Goal: Task Accomplishment & Management: Use online tool/utility

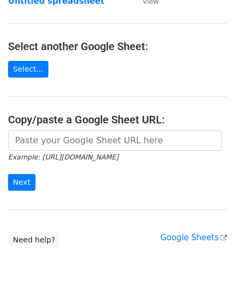
scroll to position [108, 0]
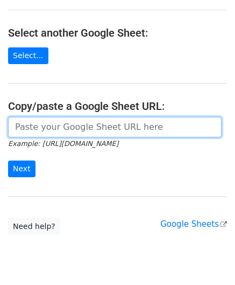
click at [43, 130] on input "url" at bounding box center [115, 127] width 214 height 20
paste input "[URL][DOMAIN_NAME]"
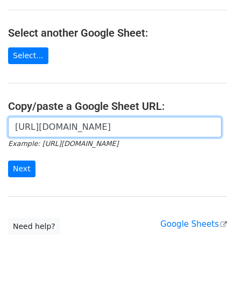
scroll to position [0, 228]
type input "[URL][DOMAIN_NAME]"
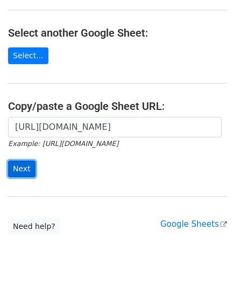
click at [18, 163] on input "Next" at bounding box center [21, 168] width 27 height 17
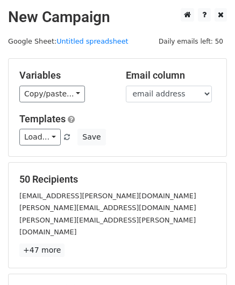
scroll to position [131, 0]
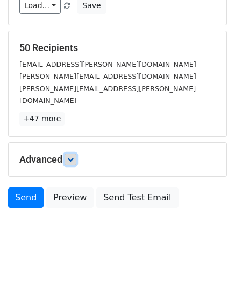
click at [73, 153] on link at bounding box center [71, 159] width 12 height 12
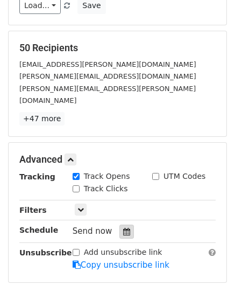
click at [123, 228] on icon at bounding box center [126, 232] width 7 height 8
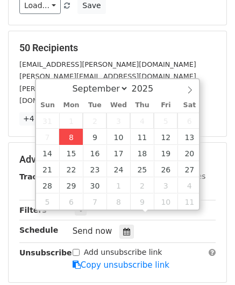
type input "[DATE] 12:00"
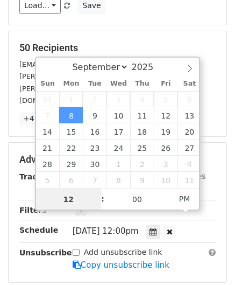
paste input "Hour"
type input "2"
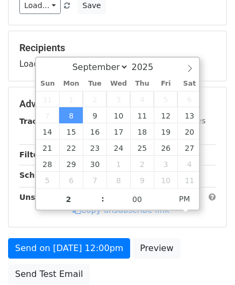
type input "[DATE] 14:00"
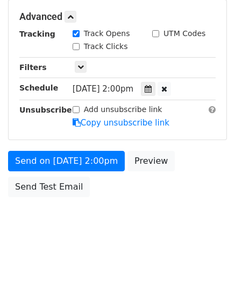
scroll to position [262, 0]
